Goal: Task Accomplishment & Management: Complete application form

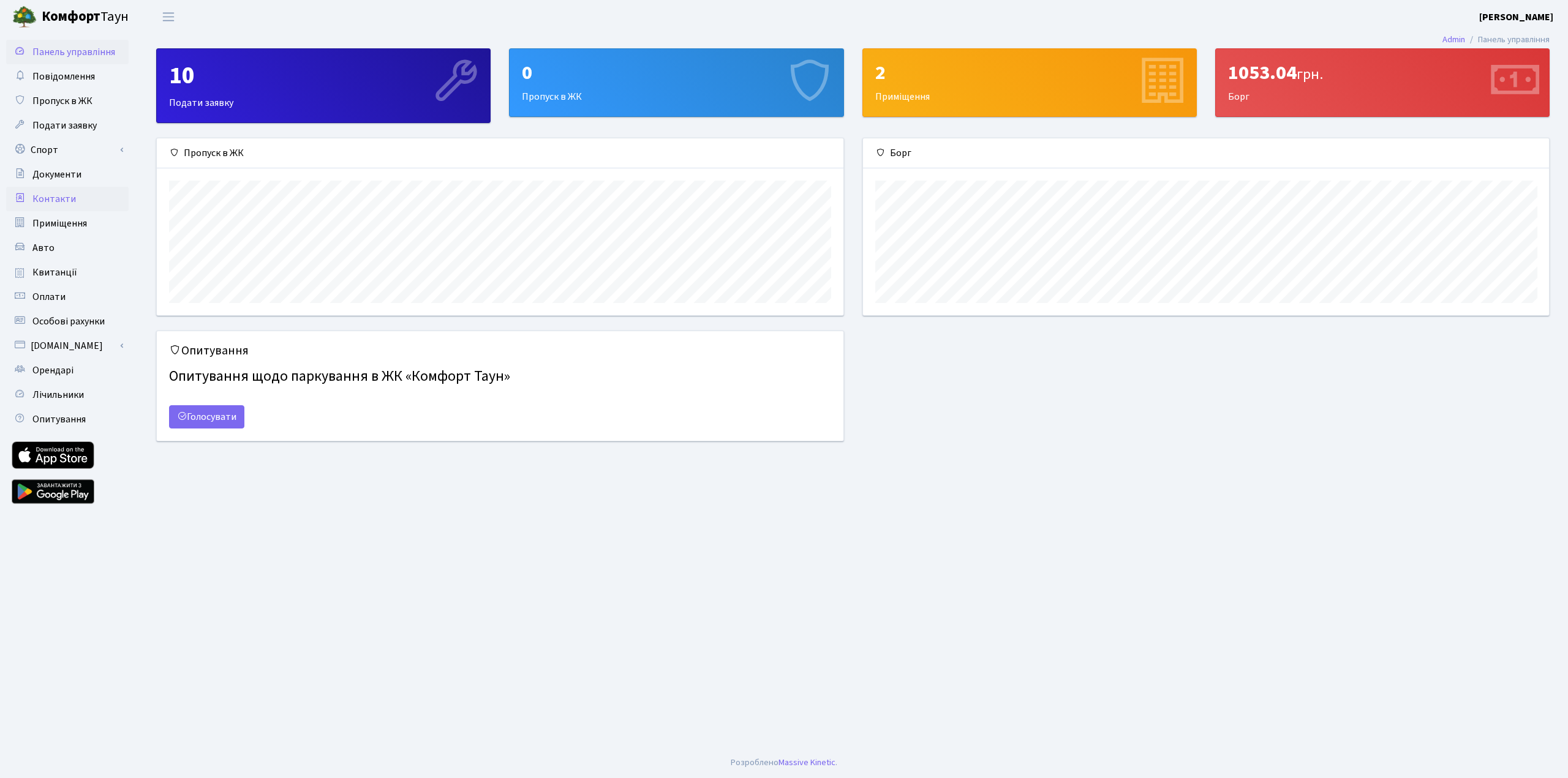
scroll to position [177, 686]
click at [54, 150] on link "Спорт" at bounding box center [67, 150] width 123 height 24
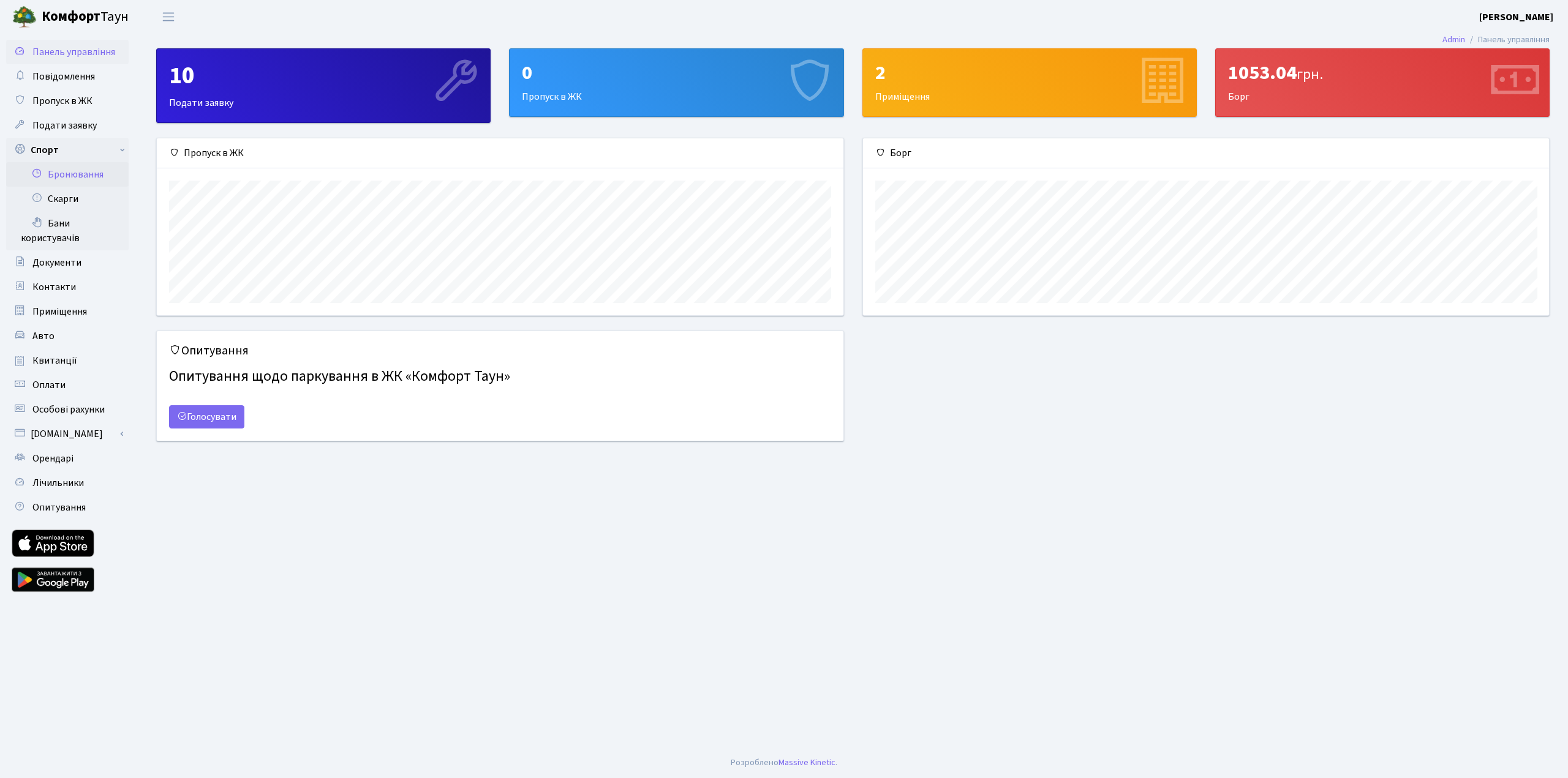
click at [82, 173] on link "Бронювання" at bounding box center [67, 174] width 123 height 24
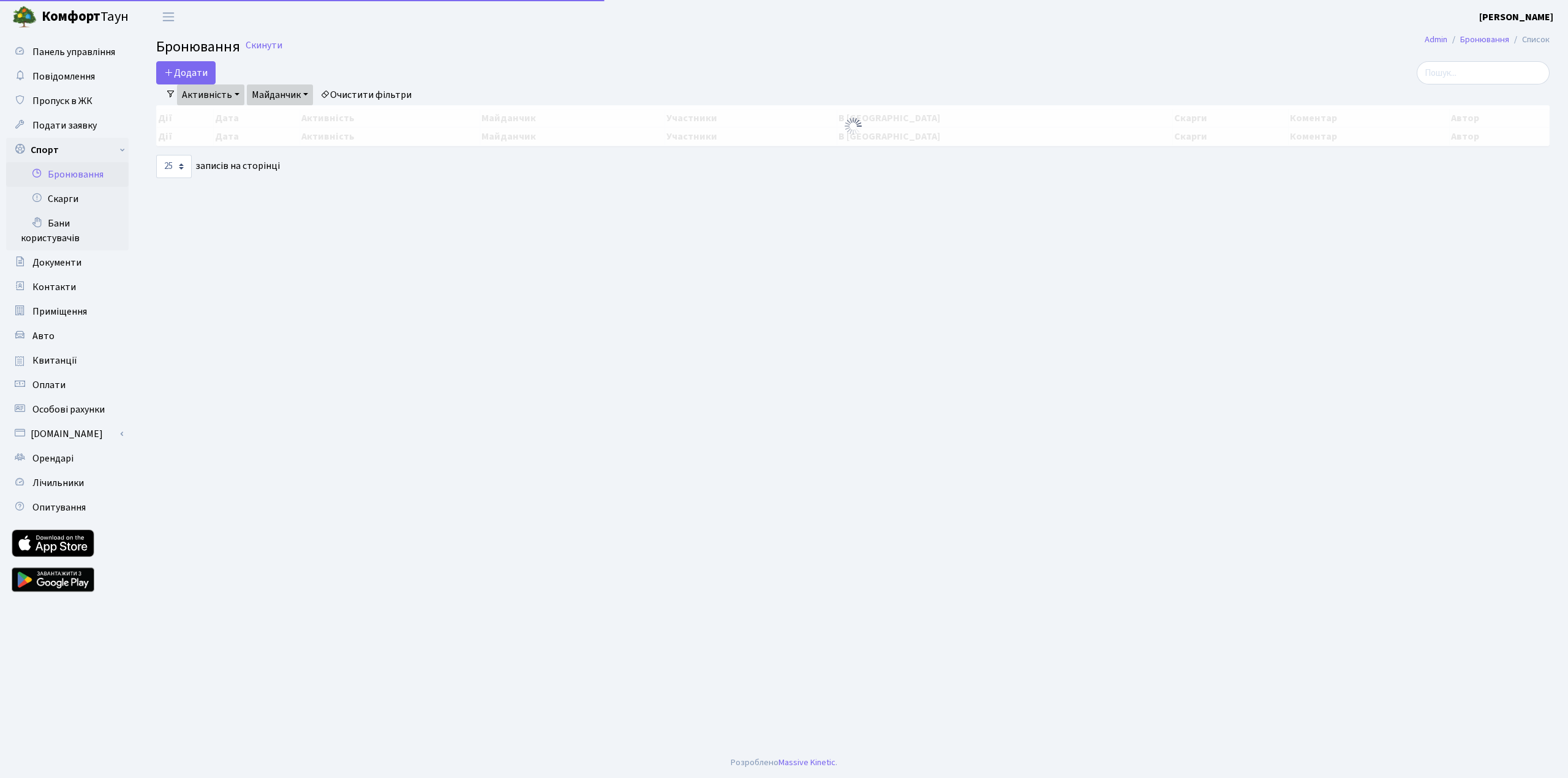
select select "25"
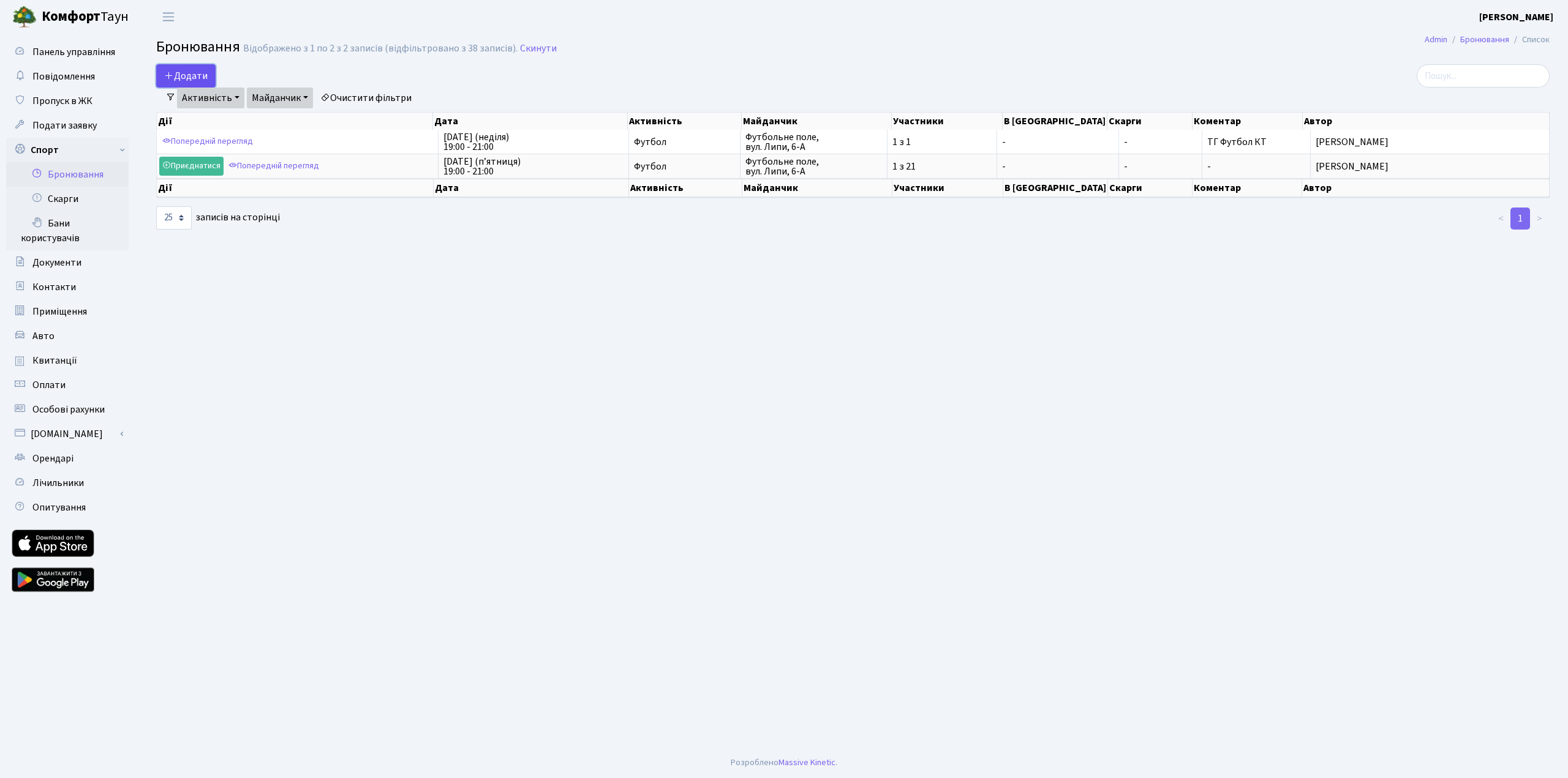
click at [187, 78] on button "Додати" at bounding box center [186, 76] width 60 height 24
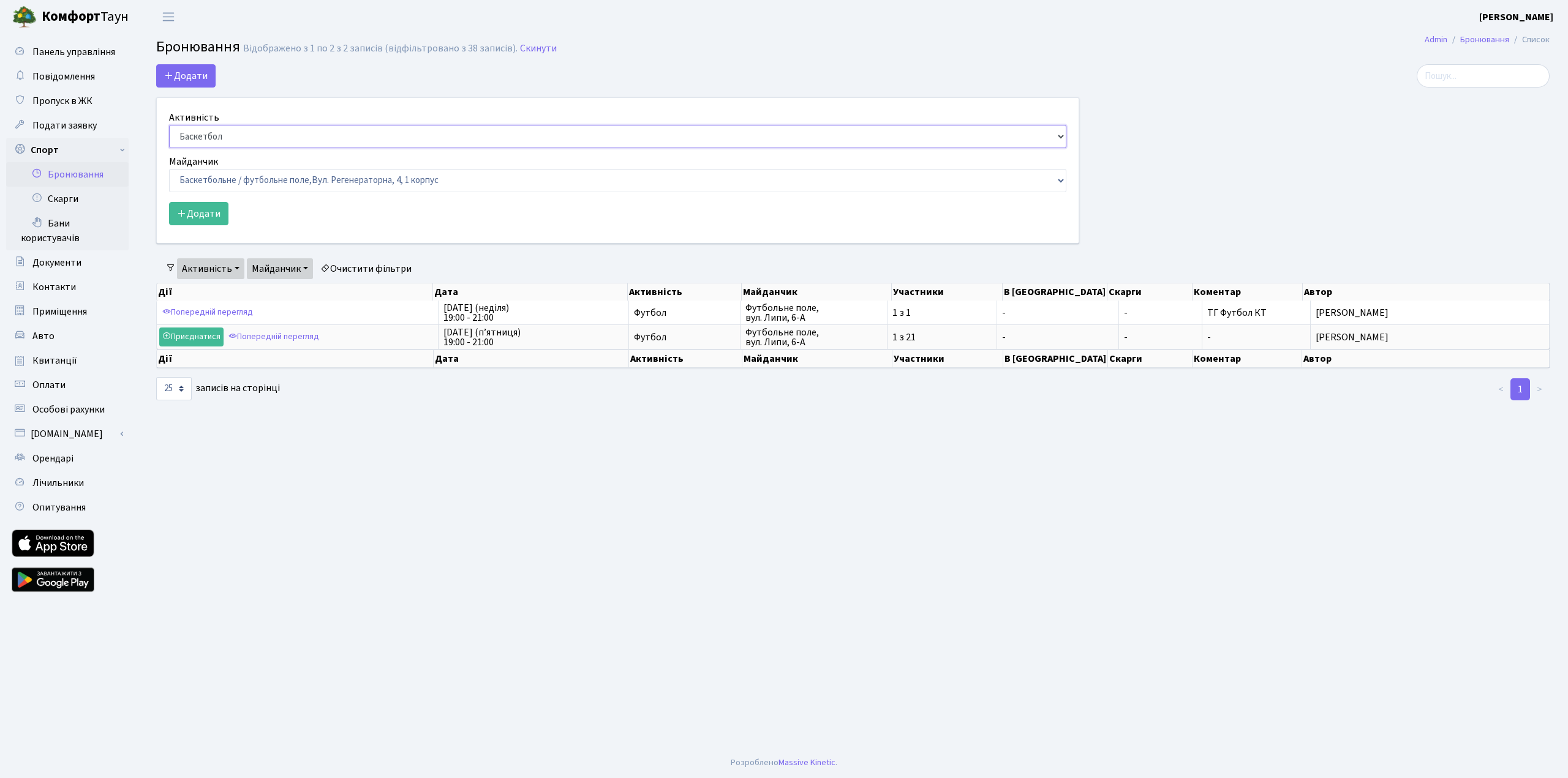
click at [252, 133] on select "Баскетбол Волейбол Йога Катання на роликах Настільний теніс Теніс Футбол Фітнес" at bounding box center [617, 136] width 897 height 24
select select "2"
click at [169, 125] on select "Баскетбол Волейбол Йога Катання на роликах Настільний теніс Теніс Футбол Фітнес" at bounding box center [617, 136] width 897 height 24
click at [235, 181] on select "Баскетбольне / футбольне поле, Вул. Регенераторна, 4, 1 корпус Баскетбольне пол…" at bounding box center [617, 181] width 897 height 24
select select "10"
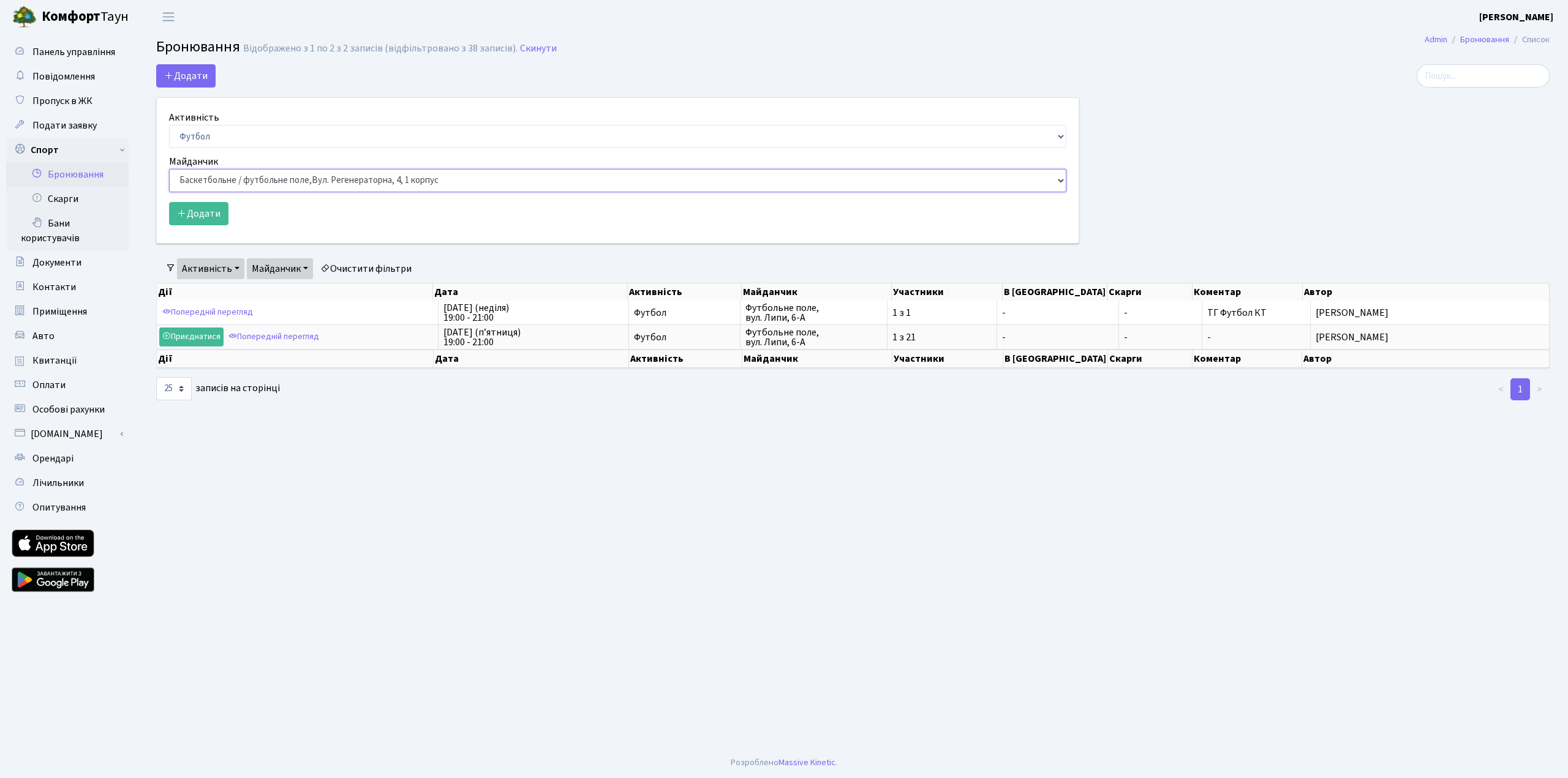
click at [169, 169] on select "Баскетбольне / футбольне поле, Вул. Регенераторна, 4, 1 корпус Баскетбольне пол…" at bounding box center [617, 181] width 897 height 24
click at [203, 220] on button "Додати" at bounding box center [199, 214] width 60 height 24
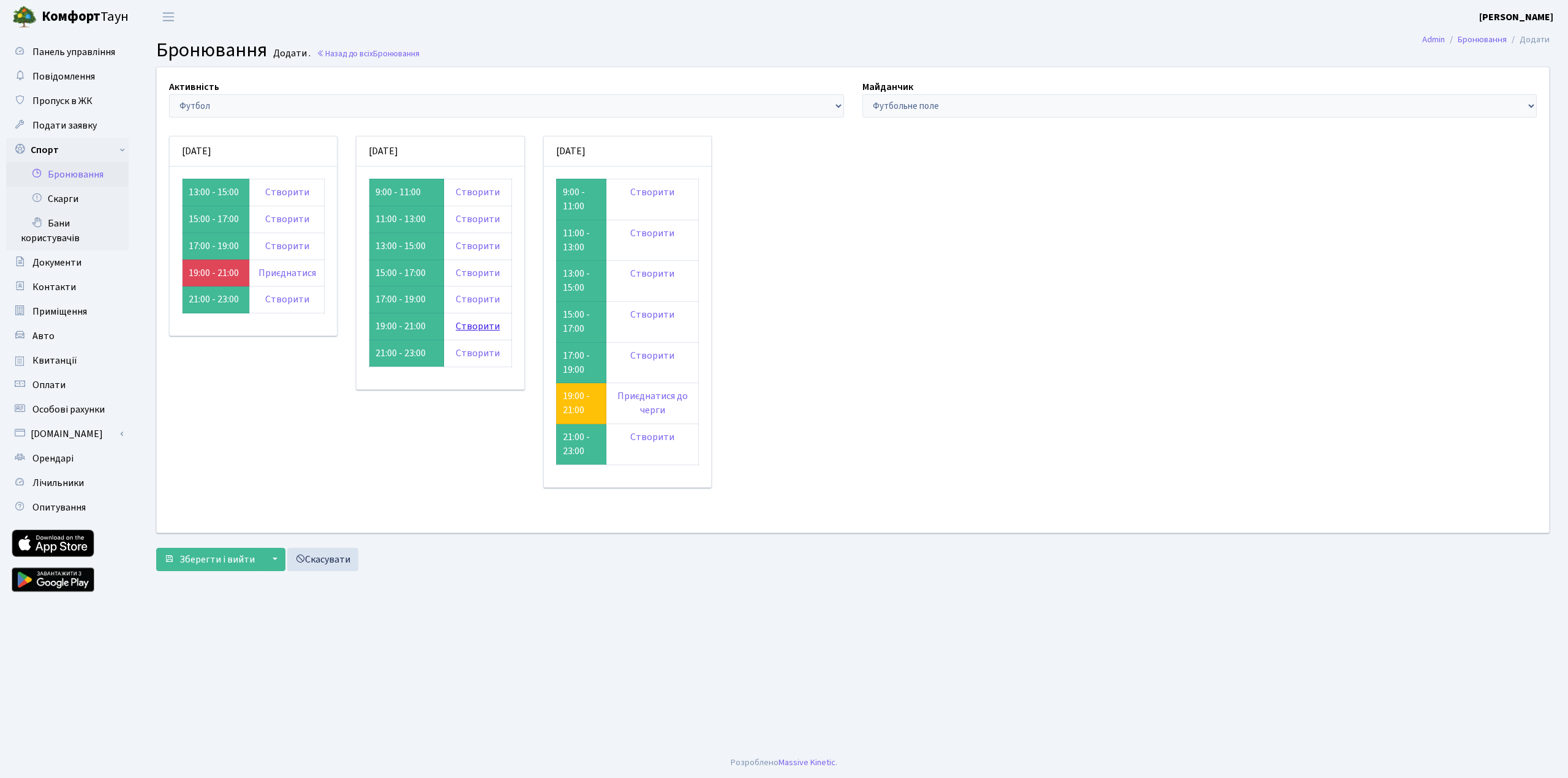
click at [476, 328] on link "Створити" at bounding box center [478, 326] width 44 height 13
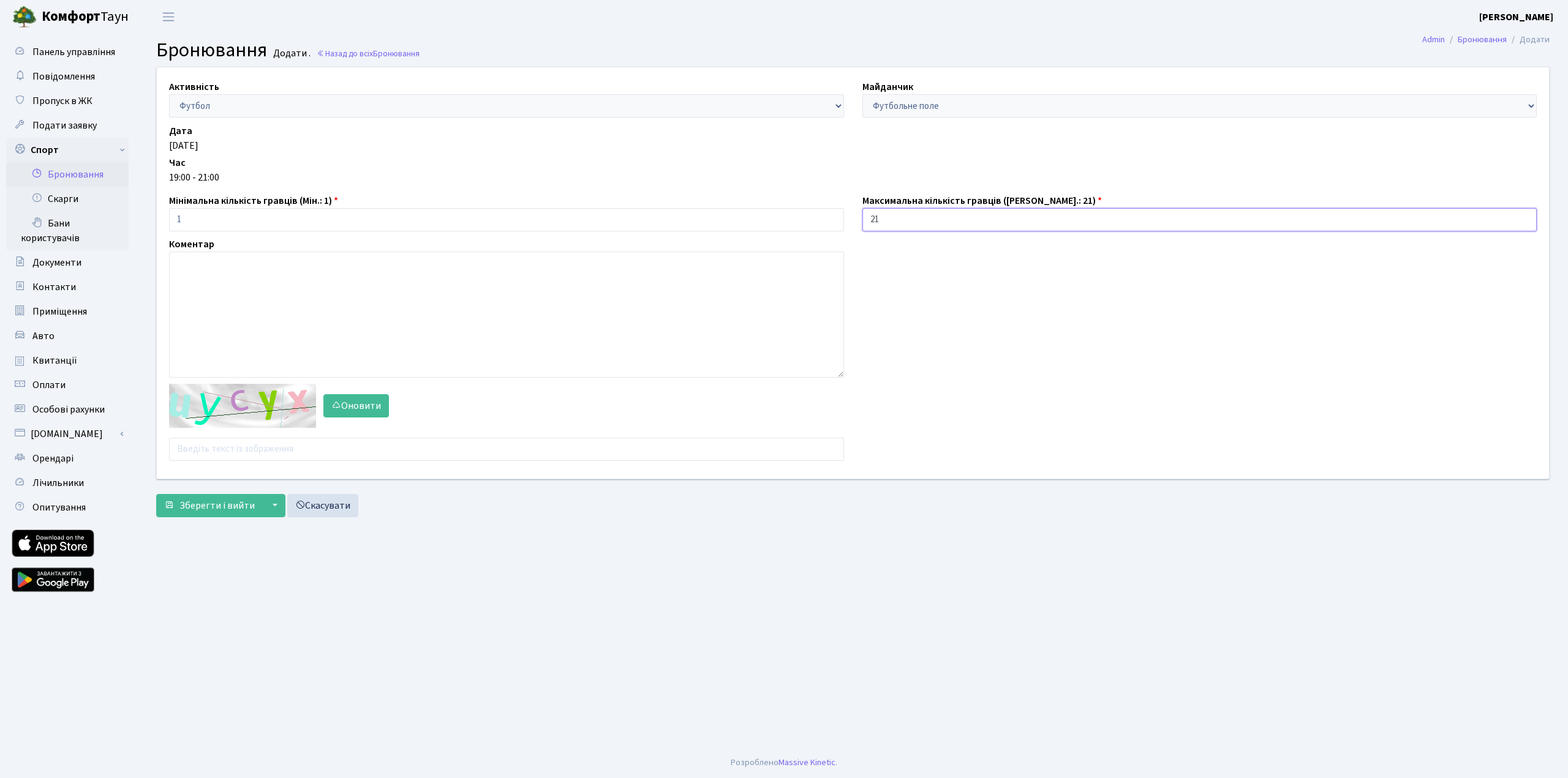
drag, startPoint x: 883, startPoint y: 222, endPoint x: 836, endPoint y: 222, distance: 47.0
click at [847, 223] on div "Активність - Баскетбол Волейбол Йога Катання на роликах Настільний теніс [PERSO…" at bounding box center [853, 273] width 1411 height 412
type input "1"
click at [252, 308] on textarea at bounding box center [506, 315] width 675 height 126
click at [235, 456] on input "text" at bounding box center [506, 450] width 675 height 24
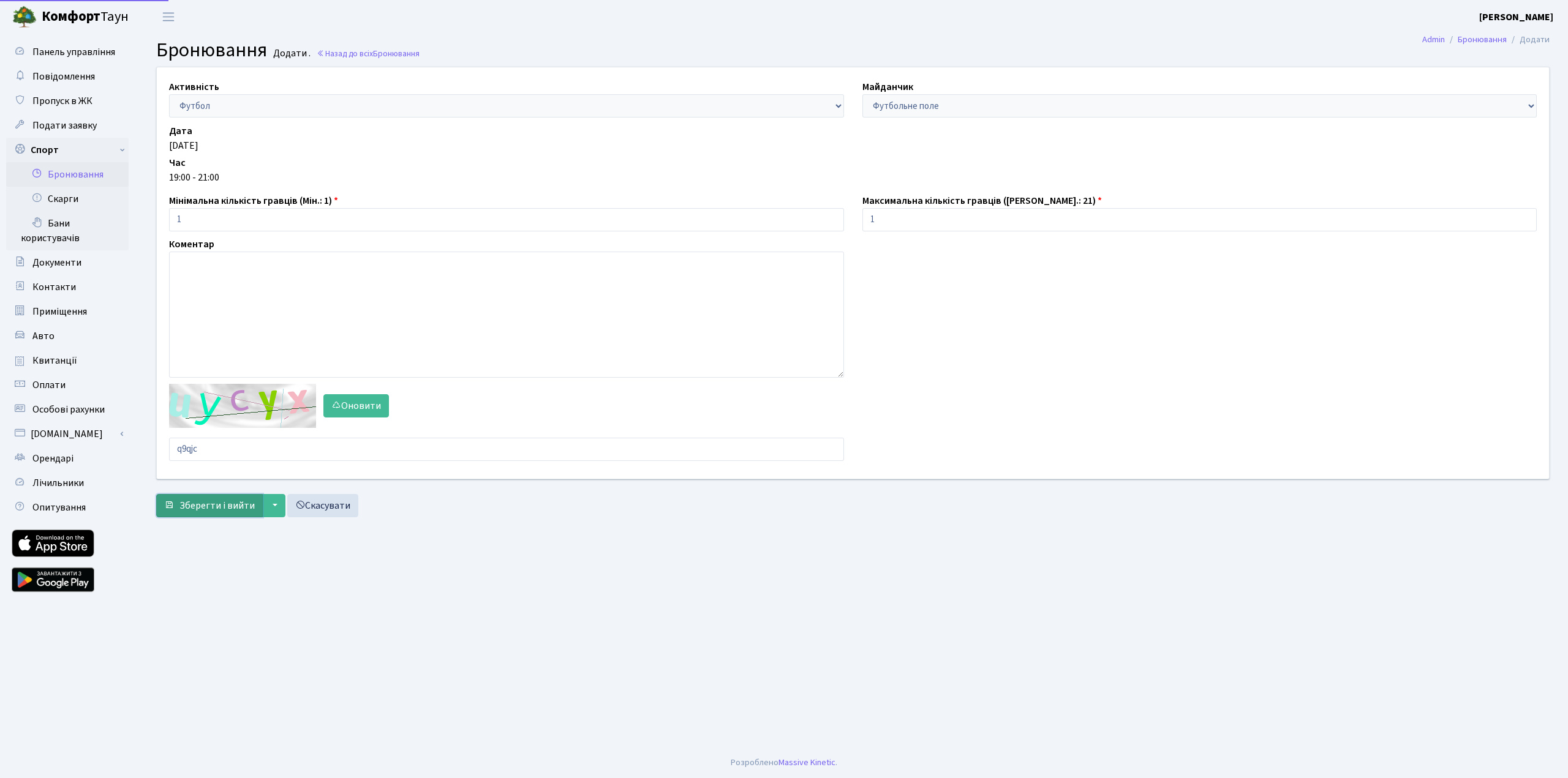
click at [201, 503] on main "Admin Бронювання Додати Бронювання Додати . Назад до всіх Бронювання Активність…" at bounding box center [853, 391] width 1430 height 714
drag, startPoint x: 219, startPoint y: 451, endPoint x: 141, endPoint y: 450, distance: 78.0
click at [141, 450] on div "Активність - Баскетбол Волейбол Йога Катання на роликах Настільний теніс Теніс …" at bounding box center [853, 294] width 1430 height 457
type input "x6arj"
click at [188, 509] on span "Зберегти і вийти" at bounding box center [217, 505] width 76 height 13
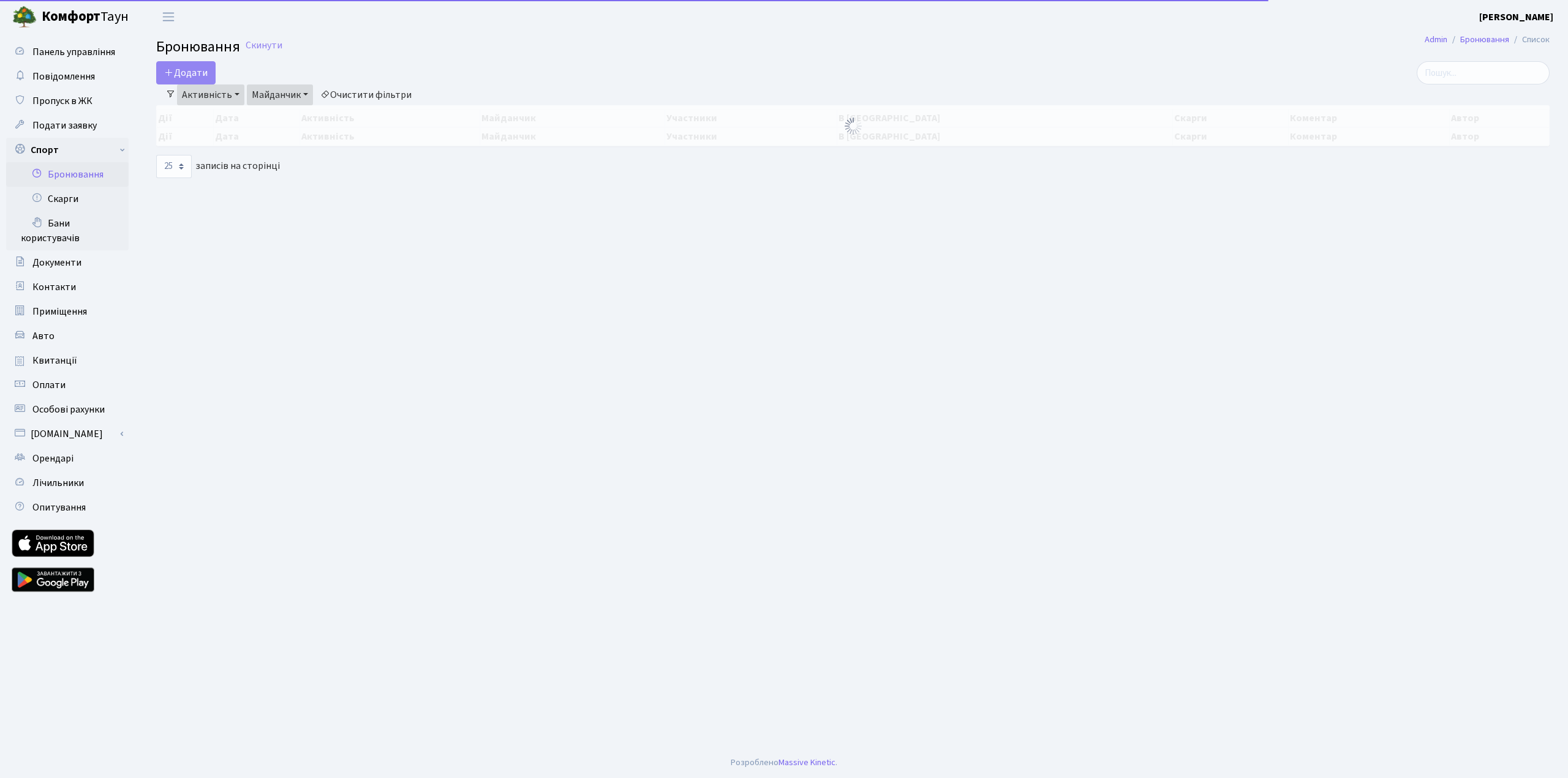
select select "25"
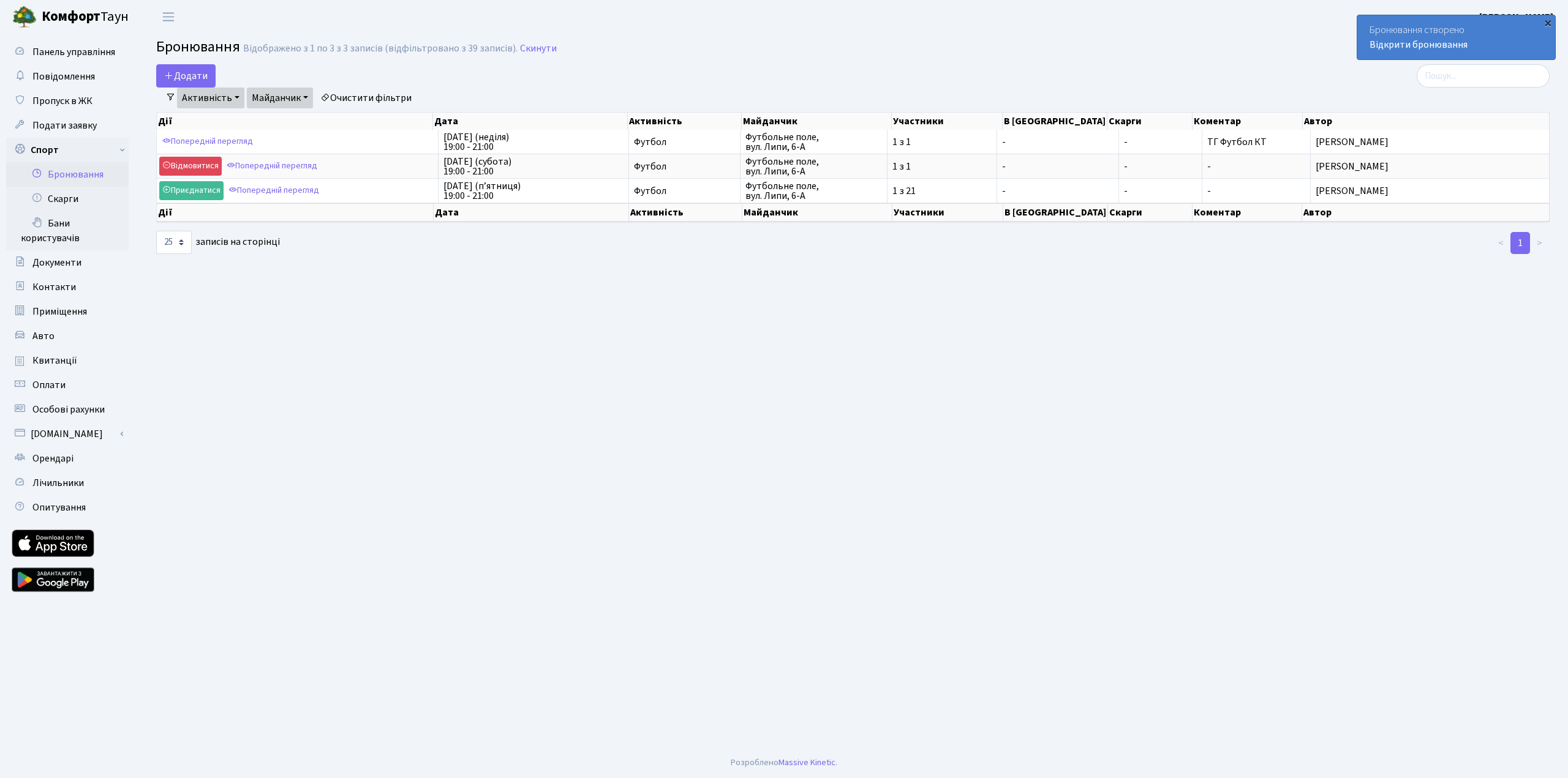
click at [1547, 24] on div "×" at bounding box center [1548, 23] width 12 height 12
